Goal: Information Seeking & Learning: Check status

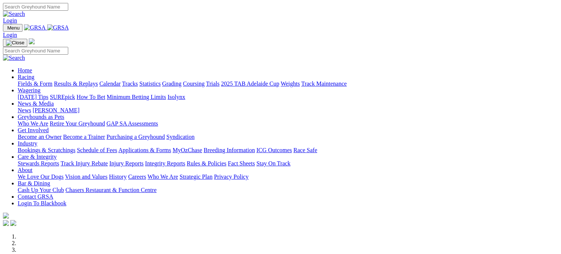
click at [93, 80] on link "Results & Replays" at bounding box center [76, 83] width 44 height 6
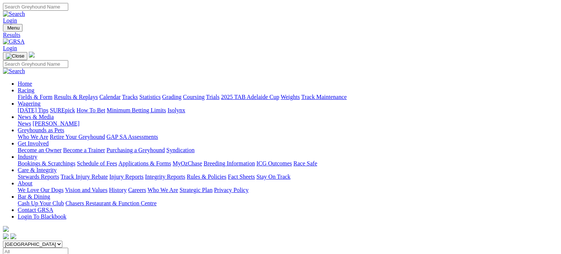
click at [89, 94] on link "Results & Replays" at bounding box center [76, 97] width 44 height 6
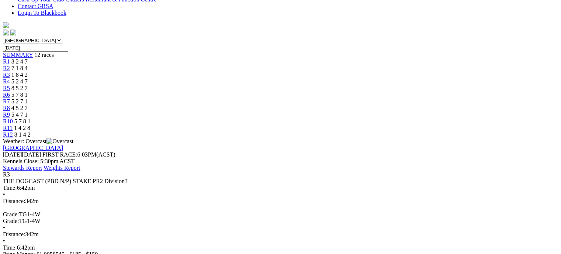
scroll to position [205, 0]
